Goal: Information Seeking & Learning: Find specific fact

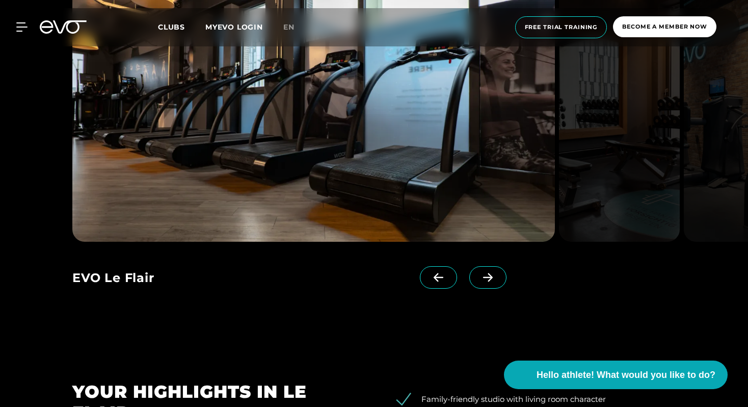
scroll to position [1029, 0]
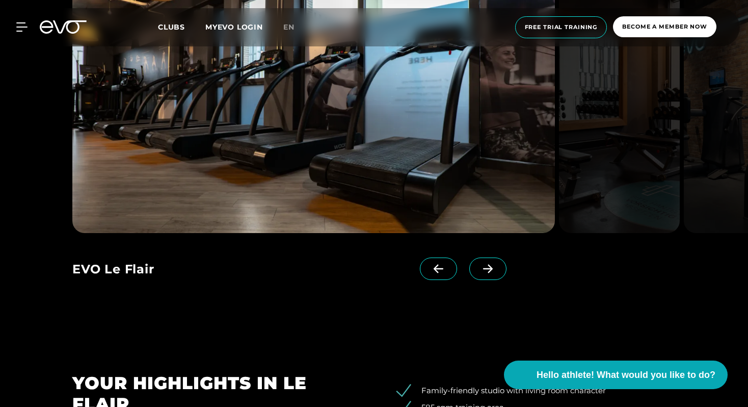
click at [479, 269] on icon at bounding box center [488, 268] width 18 height 9
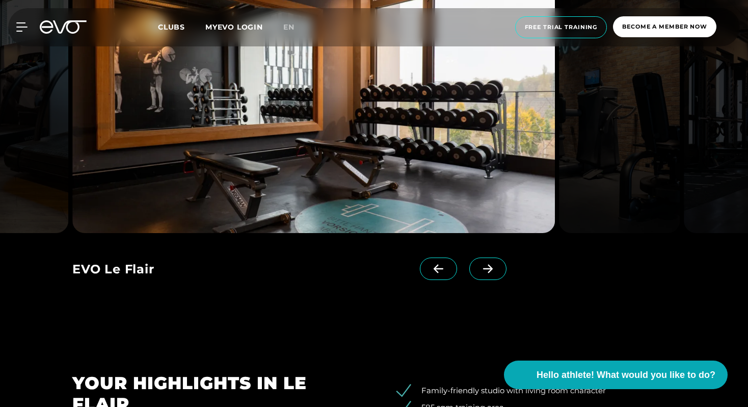
click at [479, 269] on icon at bounding box center [488, 268] width 18 height 9
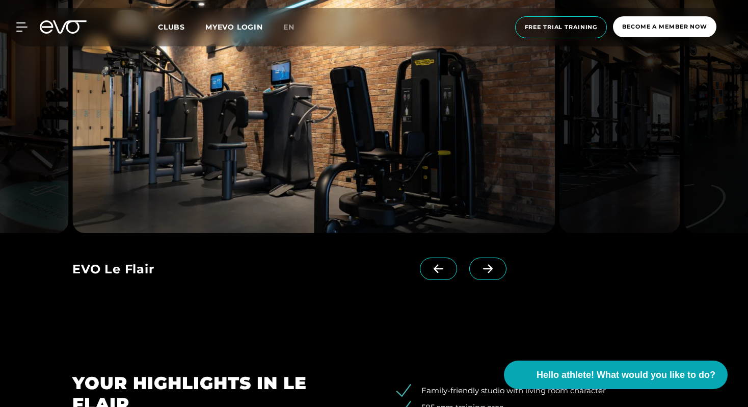
click at [479, 269] on icon at bounding box center [488, 268] width 18 height 9
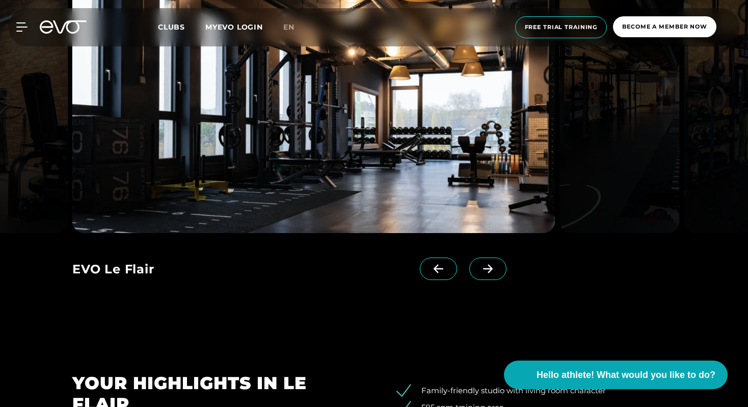
click at [479, 269] on icon at bounding box center [488, 268] width 18 height 9
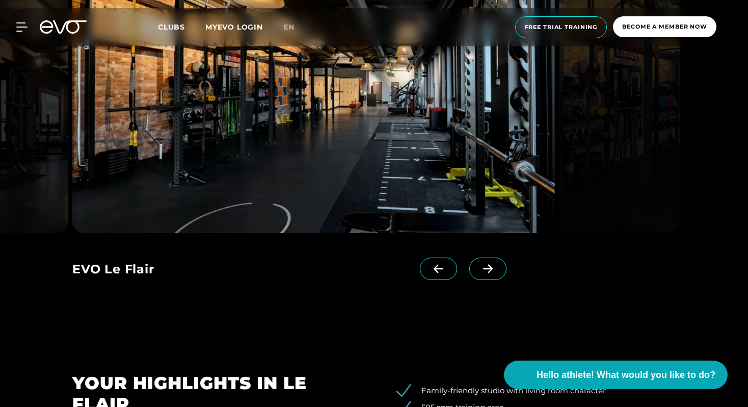
click at [479, 269] on icon at bounding box center [488, 268] width 18 height 9
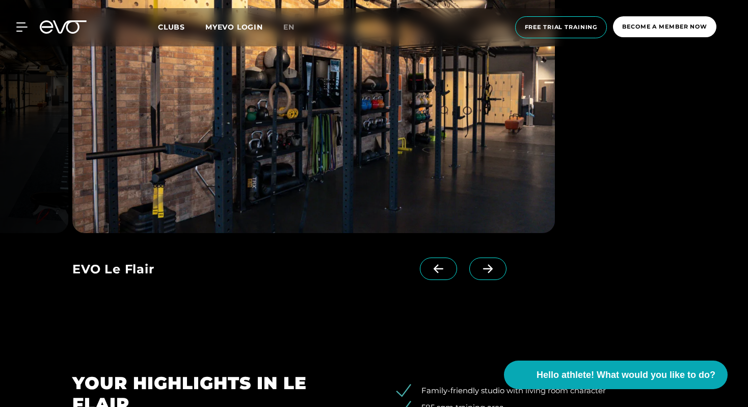
click at [479, 269] on icon at bounding box center [488, 268] width 18 height 9
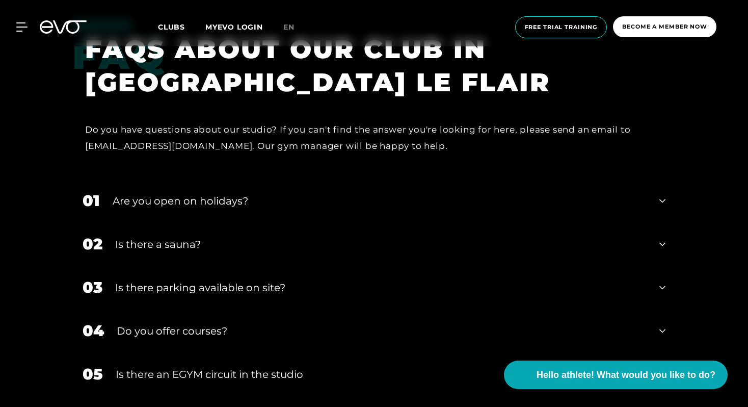
scroll to position [3056, 0]
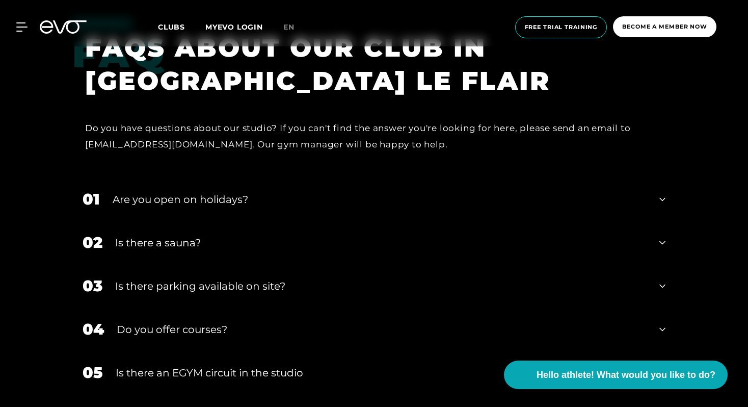
click at [565, 197] on div "Are you open on holidays?" at bounding box center [380, 199] width 534 height 15
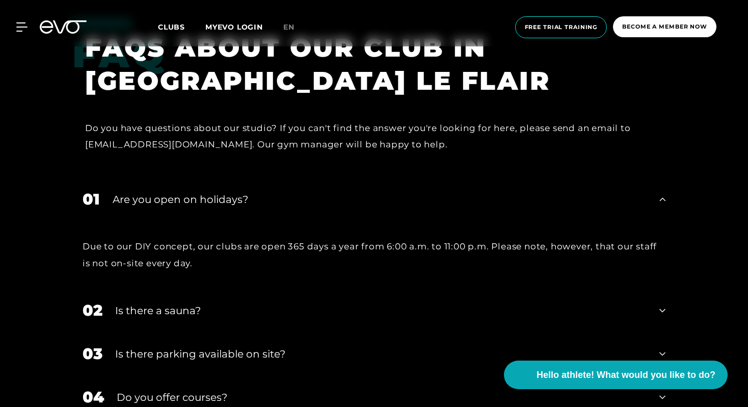
click at [565, 197] on div "Are you open on holidays?" at bounding box center [380, 199] width 534 height 15
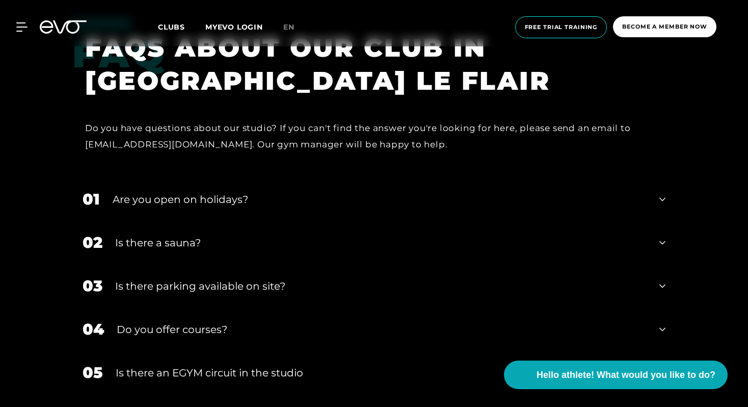
click at [552, 243] on div "Is there a sauna?" at bounding box center [380, 242] width 531 height 15
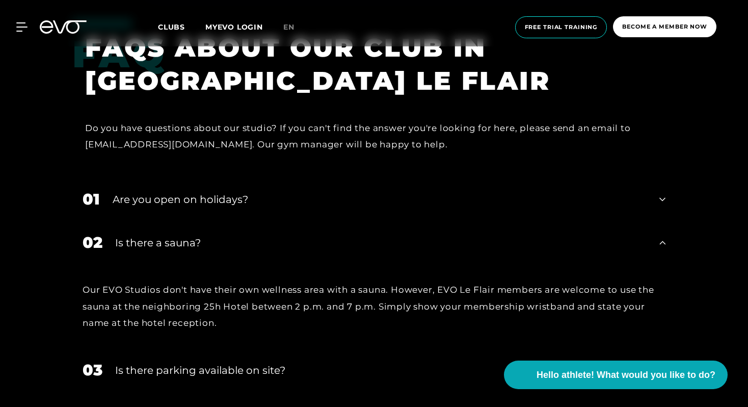
click at [552, 243] on div "Is there a sauna?" at bounding box center [380, 242] width 531 height 15
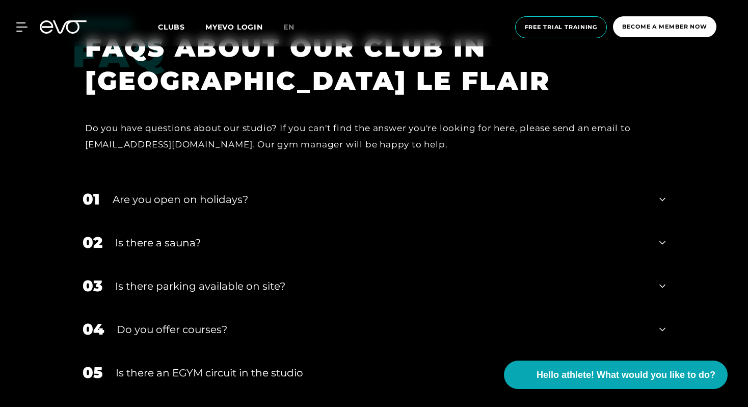
click at [511, 291] on div "Is there parking available on site?" at bounding box center [380, 285] width 531 height 15
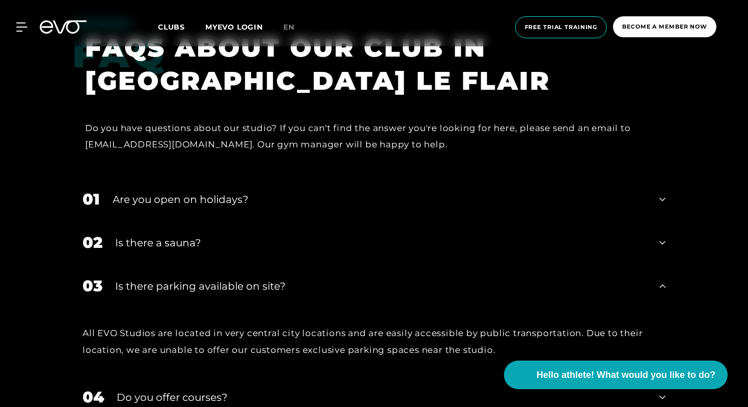
click at [511, 291] on div "Is there parking available on site?" at bounding box center [380, 285] width 531 height 15
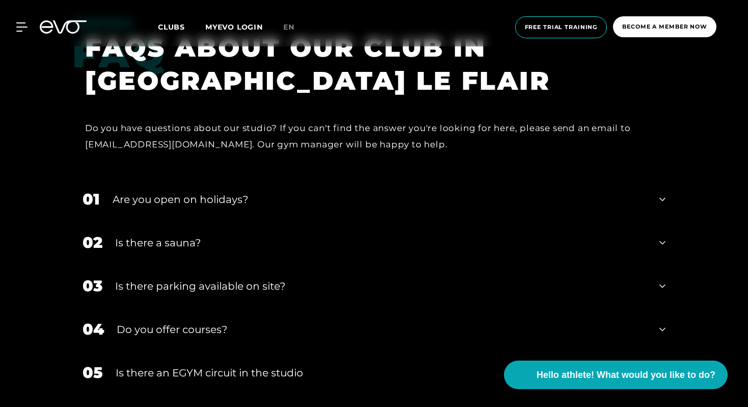
click at [499, 324] on div "Do you offer courses?" at bounding box center [382, 329] width 530 height 15
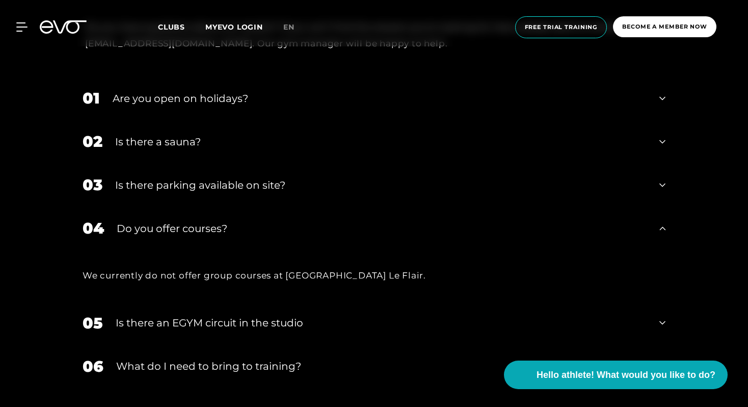
scroll to position [3170, 0]
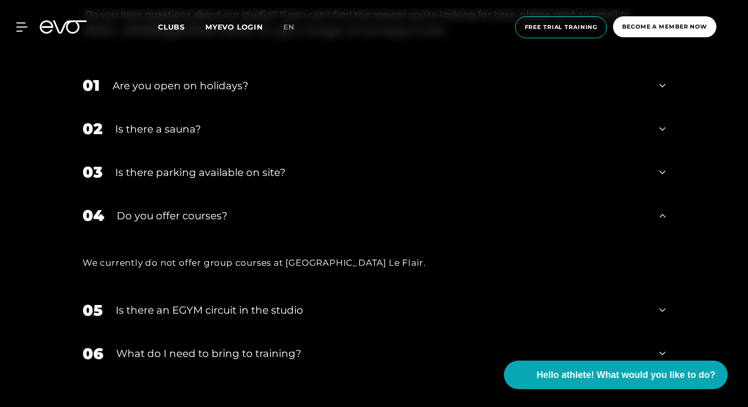
click at [461, 285] on div "We currently do not offer group courses at [GEOGRAPHIC_DATA] Le Flair." at bounding box center [373, 262] width 603 height 51
click at [439, 212] on div "Do you offer courses?" at bounding box center [382, 215] width 530 height 15
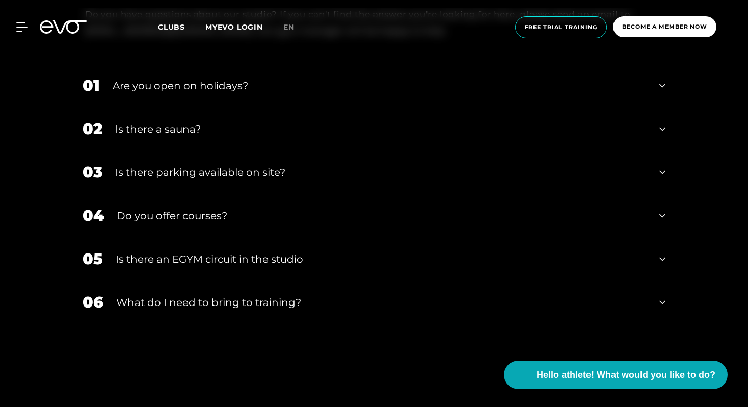
click at [434, 256] on div "Is there an EGYM circuit in the studio" at bounding box center [381, 258] width 531 height 15
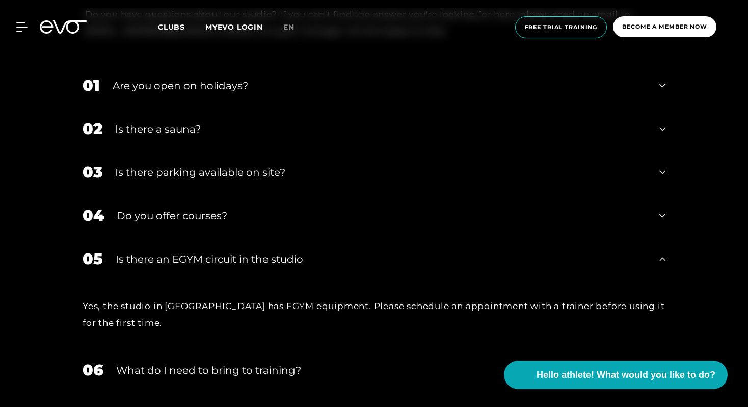
click at [434, 255] on div "Is there an EGYM circuit in the studio" at bounding box center [381, 258] width 531 height 15
